Goal: Information Seeking & Learning: Check status

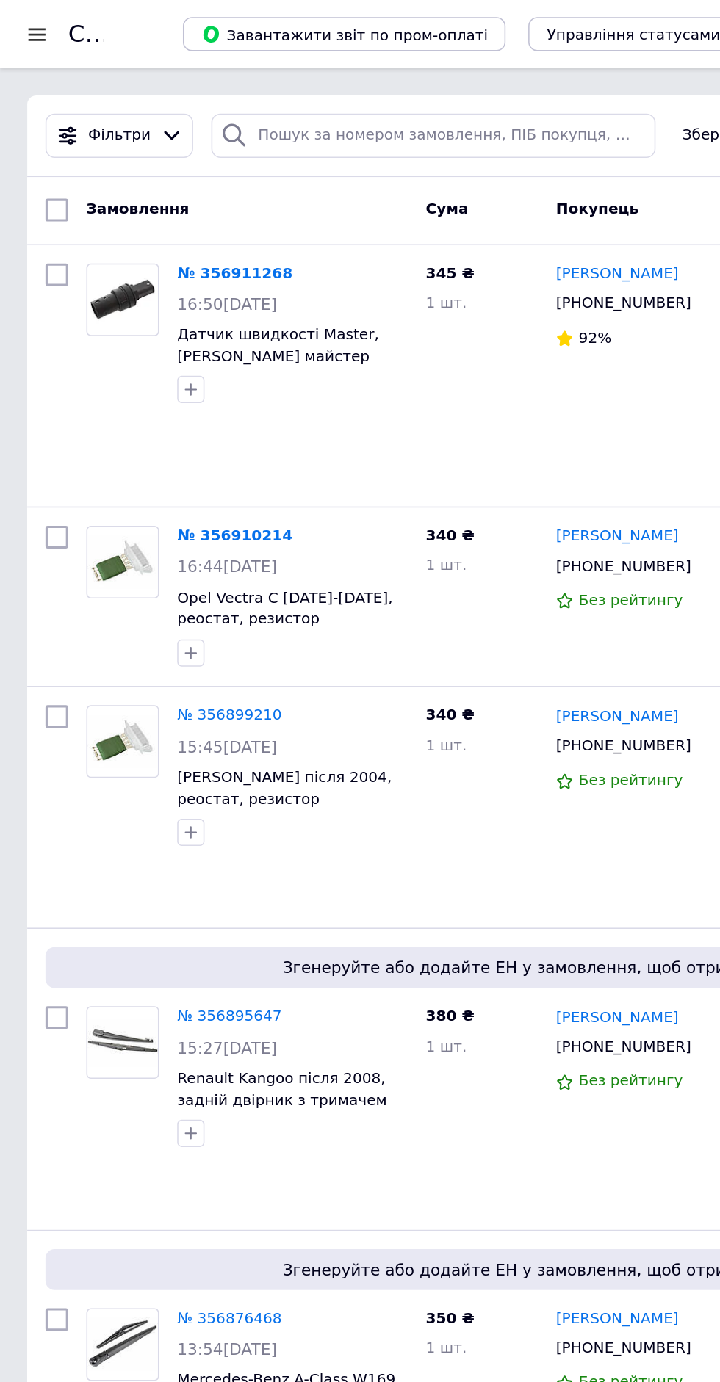
click at [410, 348] on link "[PERSON_NAME]" at bounding box center [398, 347] width 79 height 14
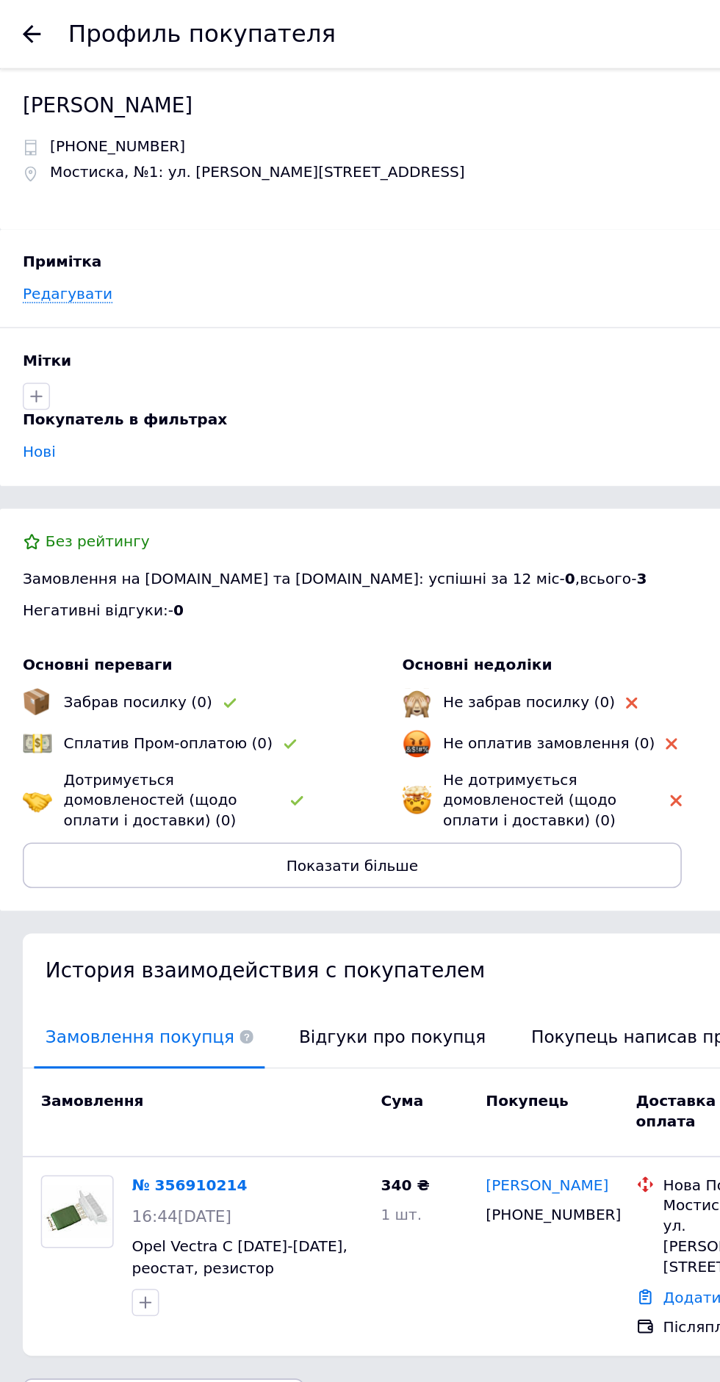
click at [234, 670] on span "Відгуки про покупця" at bounding box center [253, 670] width 135 height 37
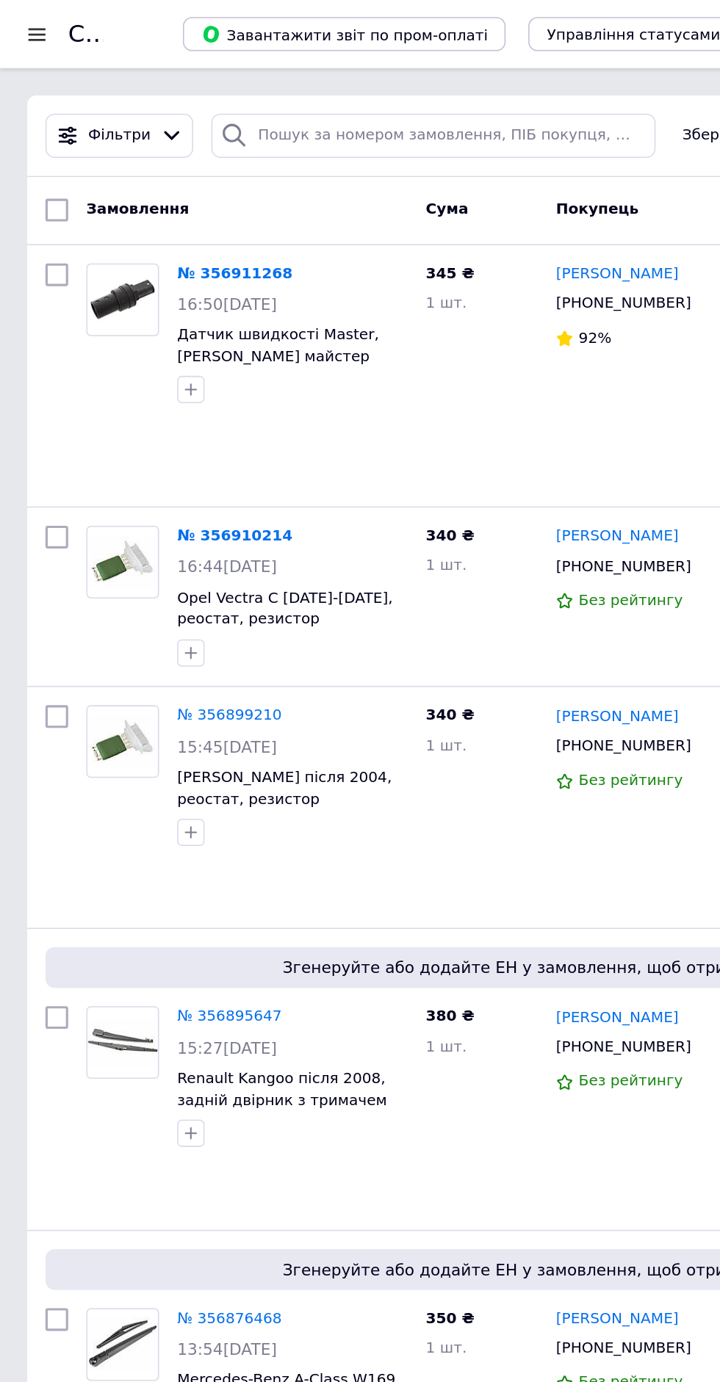
click at [402, 172] on link "[PERSON_NAME]" at bounding box center [398, 177] width 79 height 14
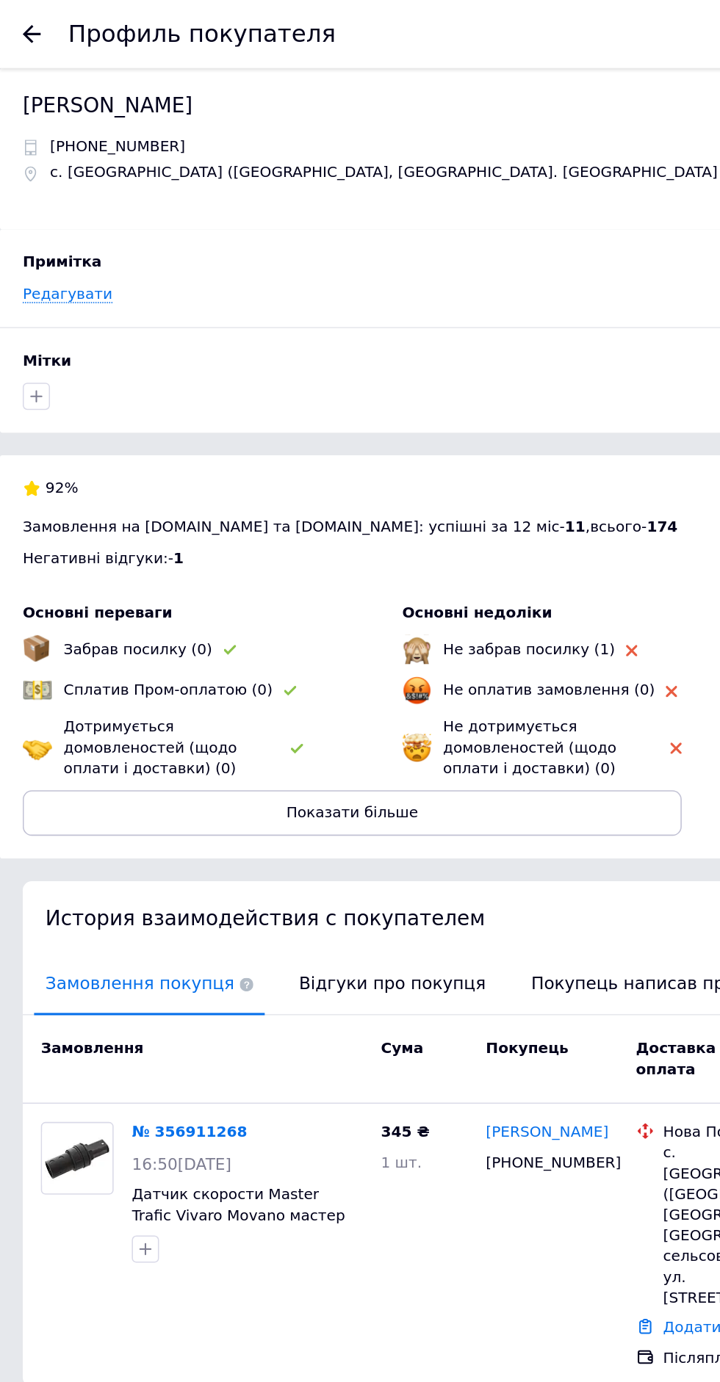
click at [214, 643] on span "Відгуки про покупця" at bounding box center [253, 636] width 135 height 37
